Goal: Find specific page/section: Find specific page/section

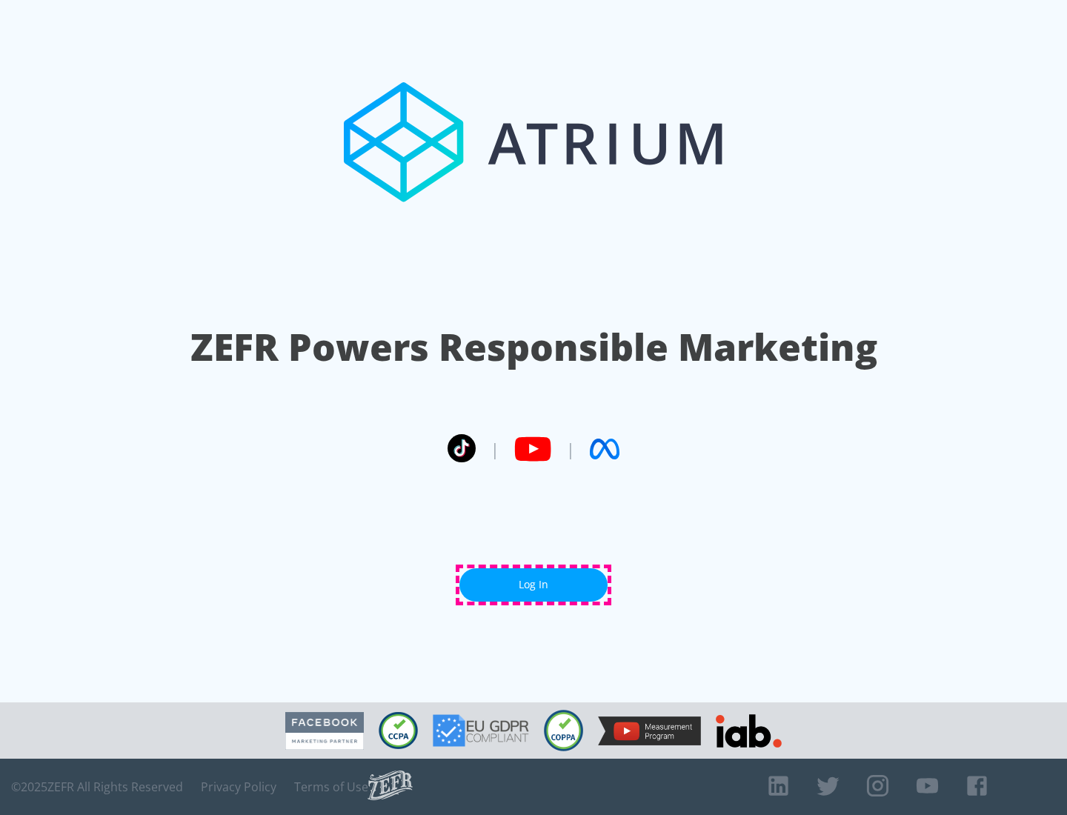
click at [534, 585] on link "Log In" at bounding box center [533, 584] width 148 height 33
